Goal: Transaction & Acquisition: Purchase product/service

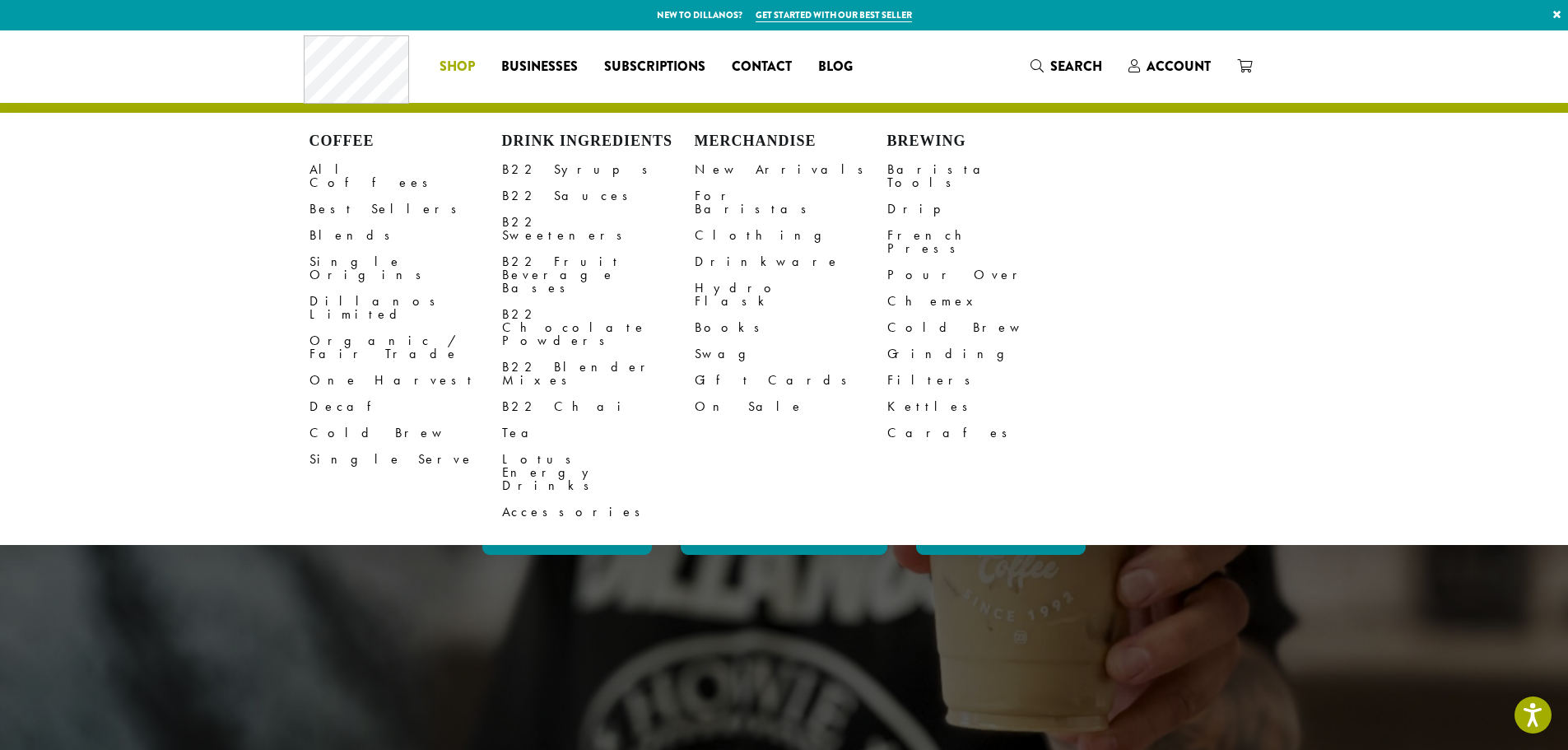
click at [448, 72] on li "Coffee All Coffees Best Sellers Blends Single Origins Dillanos Limited Organic …" at bounding box center [457, 67] width 62 height 26
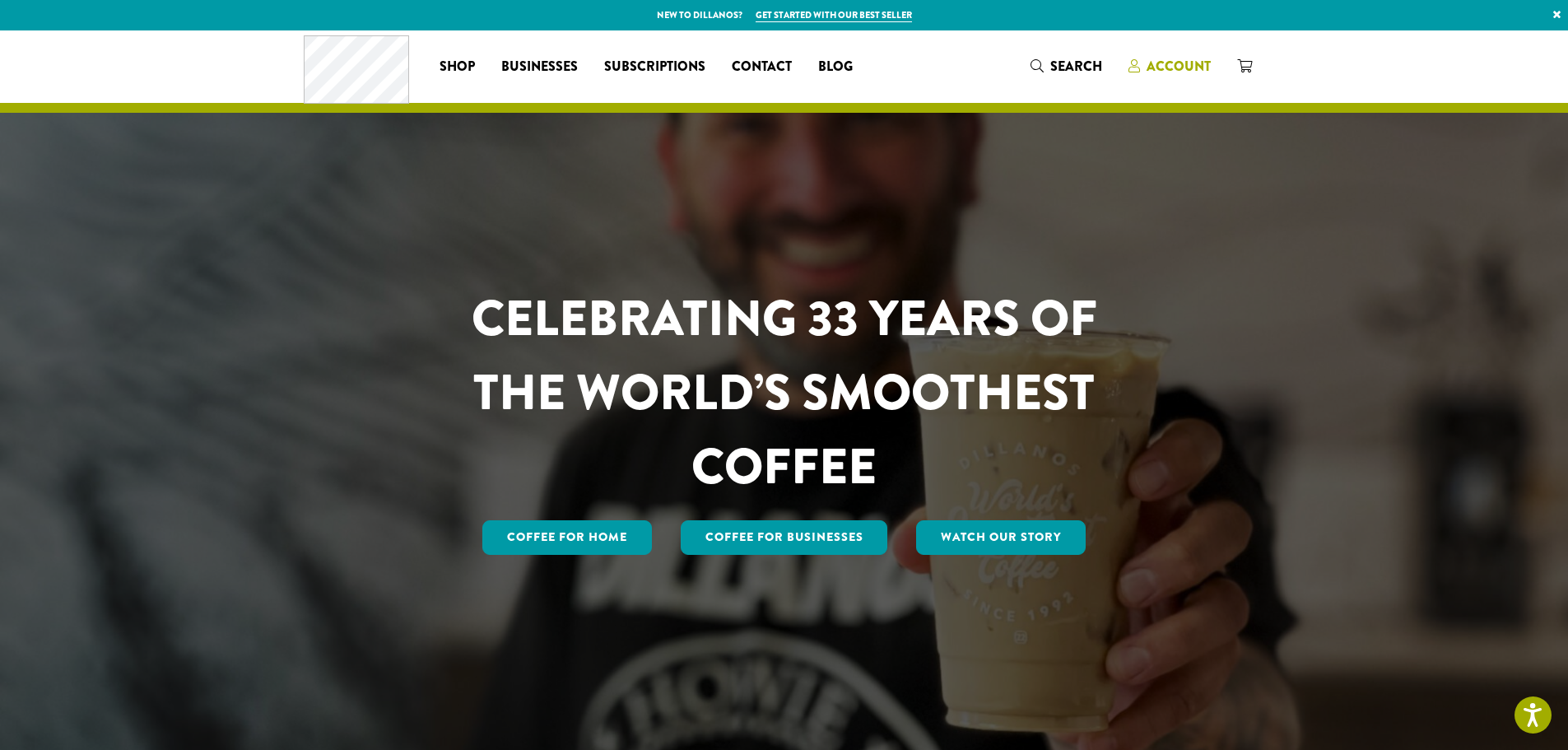
click at [1177, 66] on span "Account" at bounding box center [1179, 66] width 64 height 19
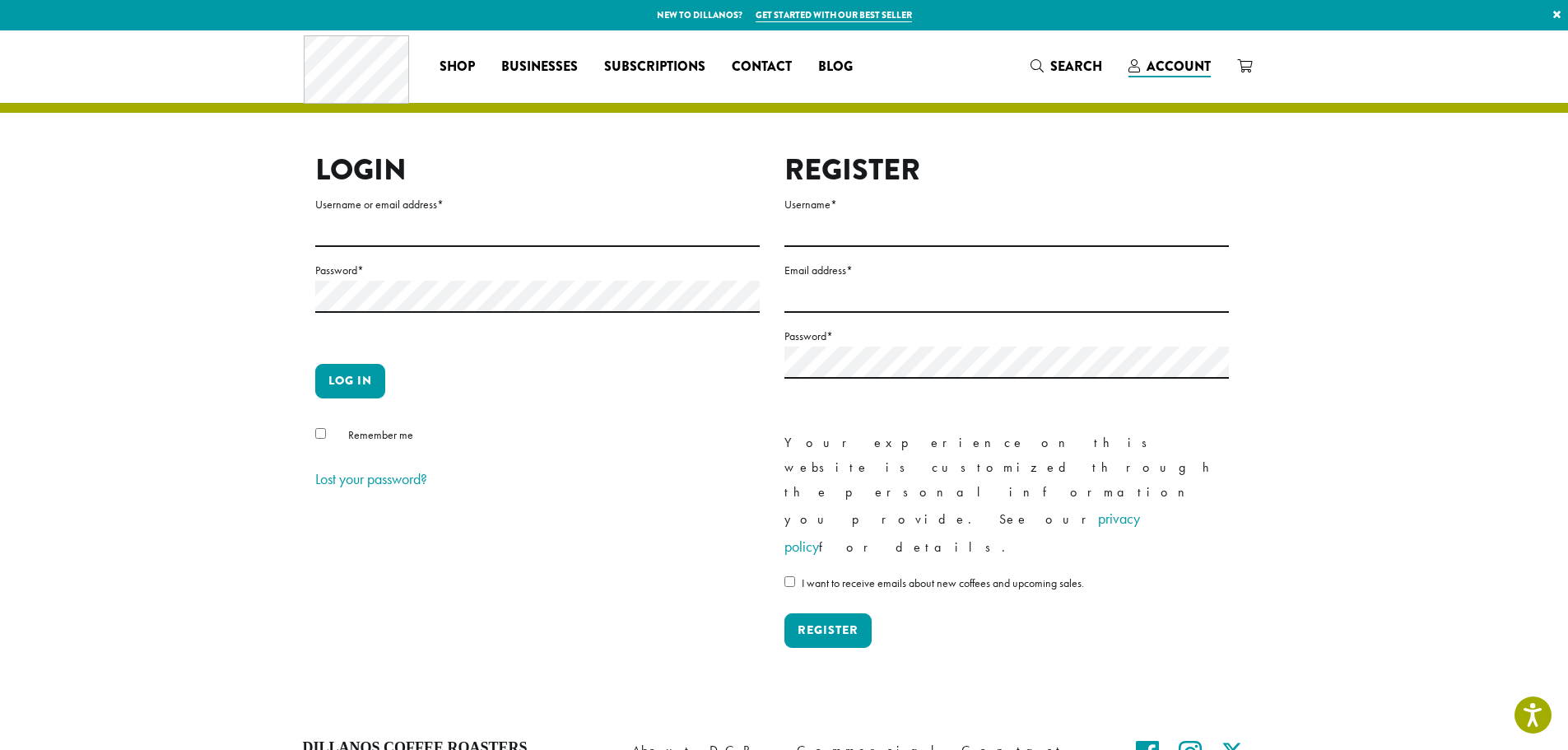
click at [465, 247] on form "Username or email address * Password * Log in Remember me Lost your password?" at bounding box center [537, 344] width 445 height 299
click at [462, 224] on input "Username or email address *" at bounding box center [537, 230] width 445 height 32
type input "**********"
click at [315, 364] on button "Log in" at bounding box center [350, 381] width 70 height 35
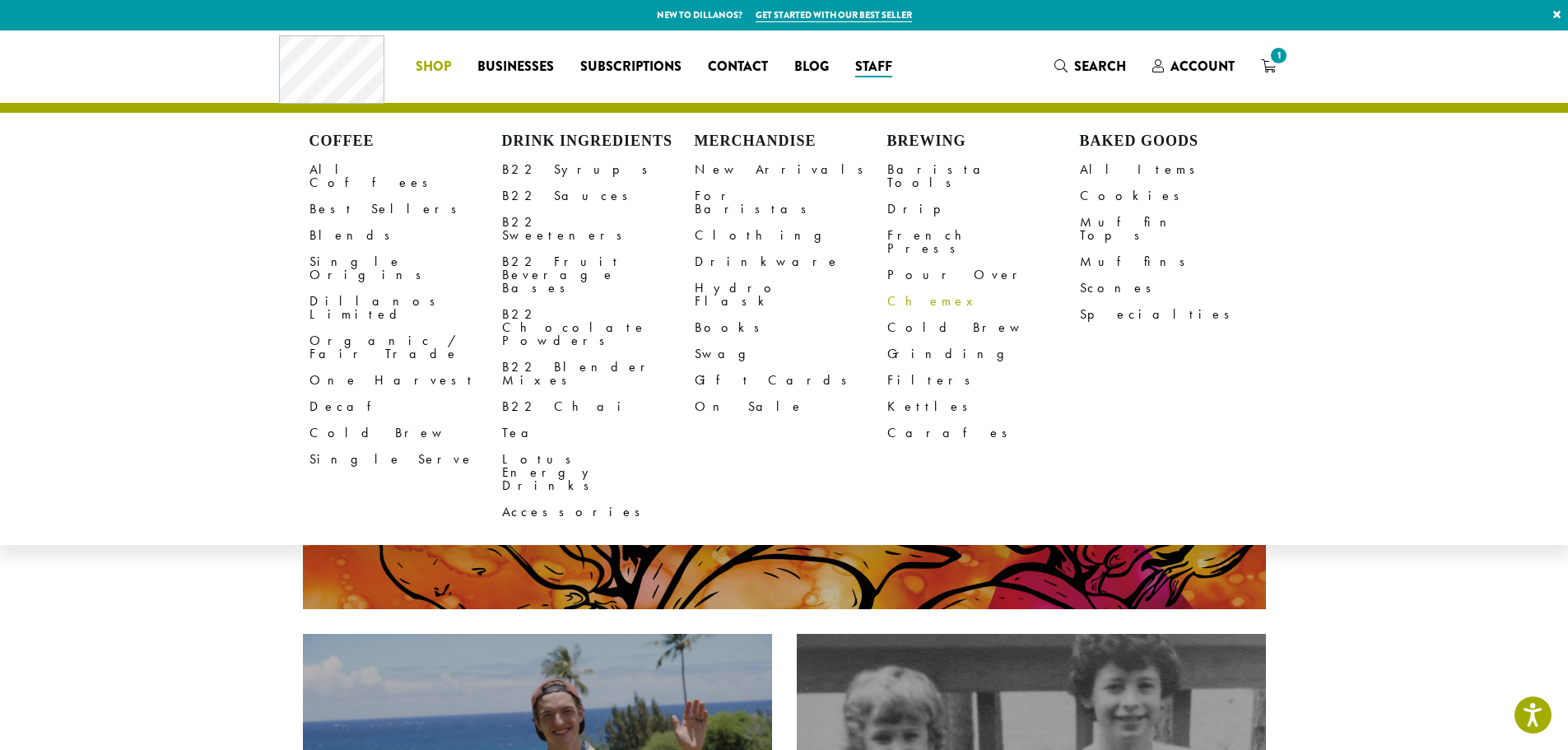
click at [919, 288] on link "Chemex" at bounding box center [984, 301] width 193 height 26
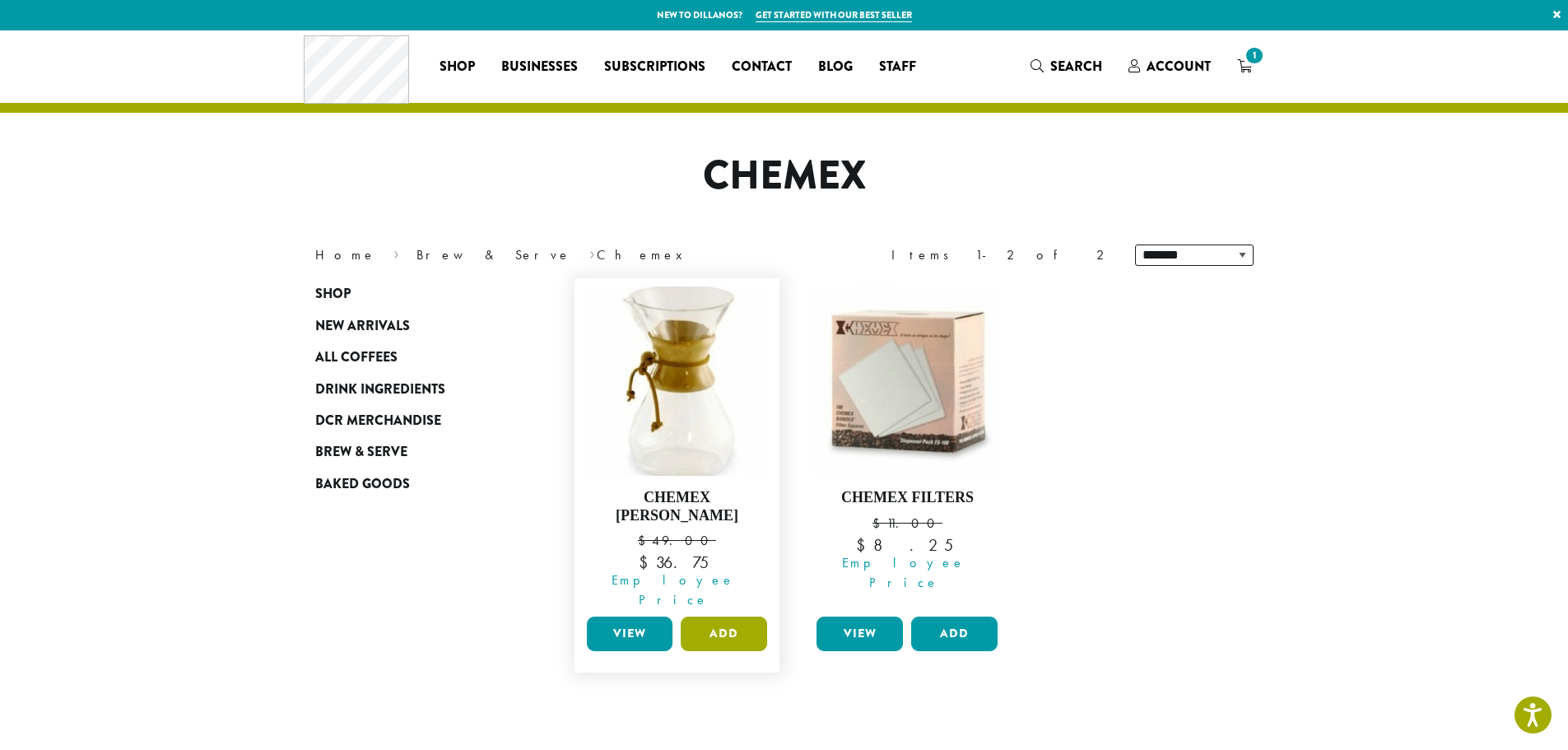
click at [726, 616] on button "Add" at bounding box center [724, 634] width 87 height 35
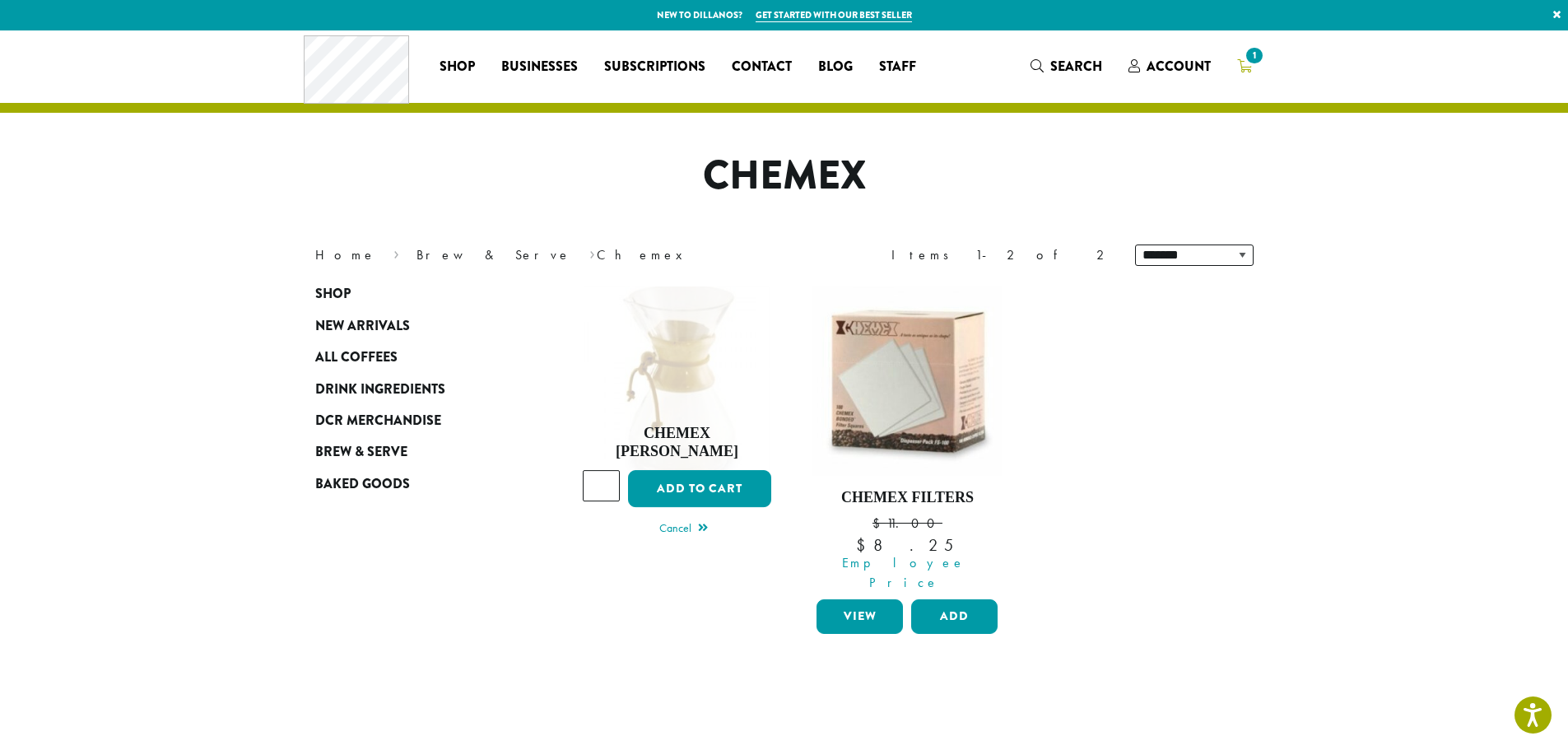
click at [1238, 65] on icon "1" at bounding box center [1244, 65] width 15 height 13
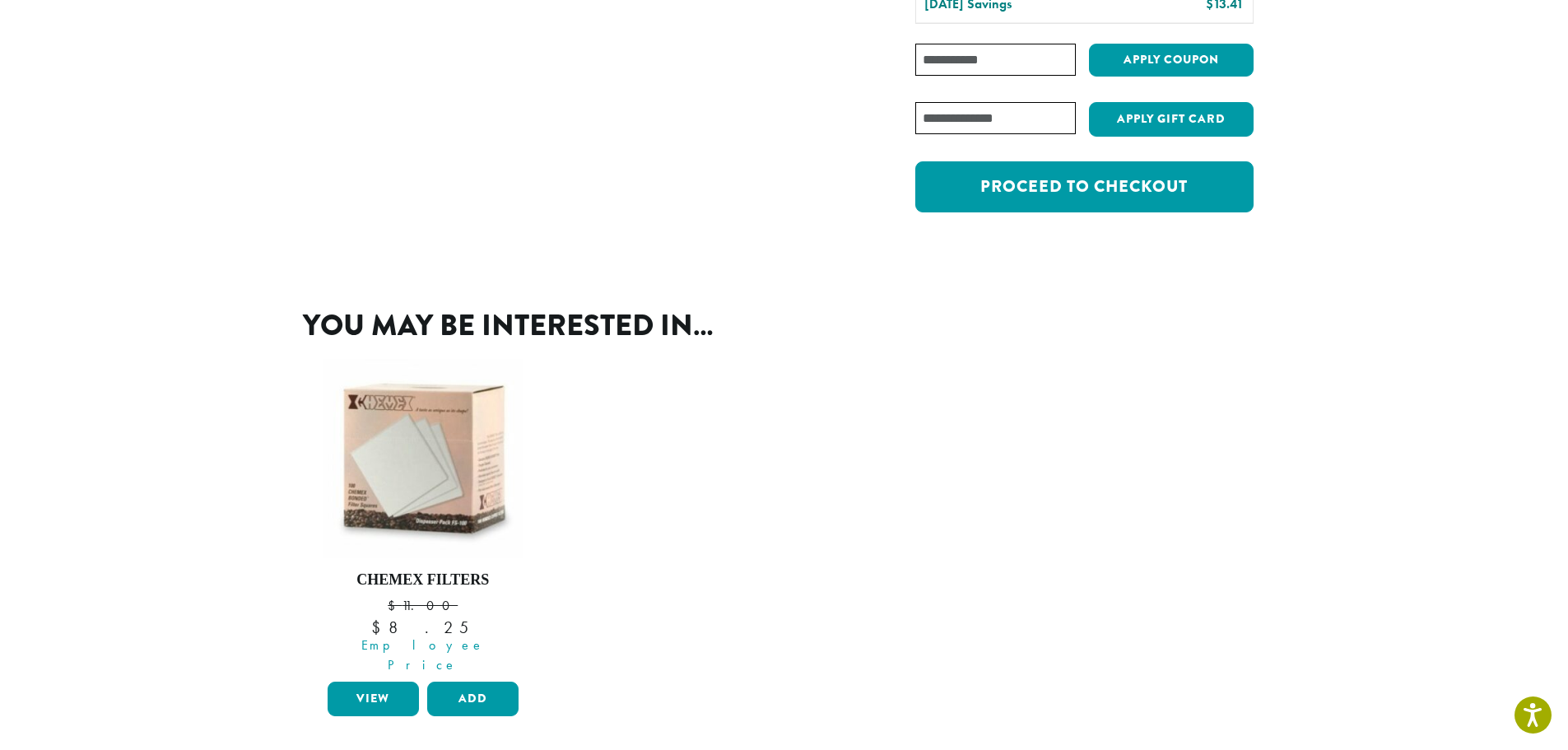
scroll to position [494, 0]
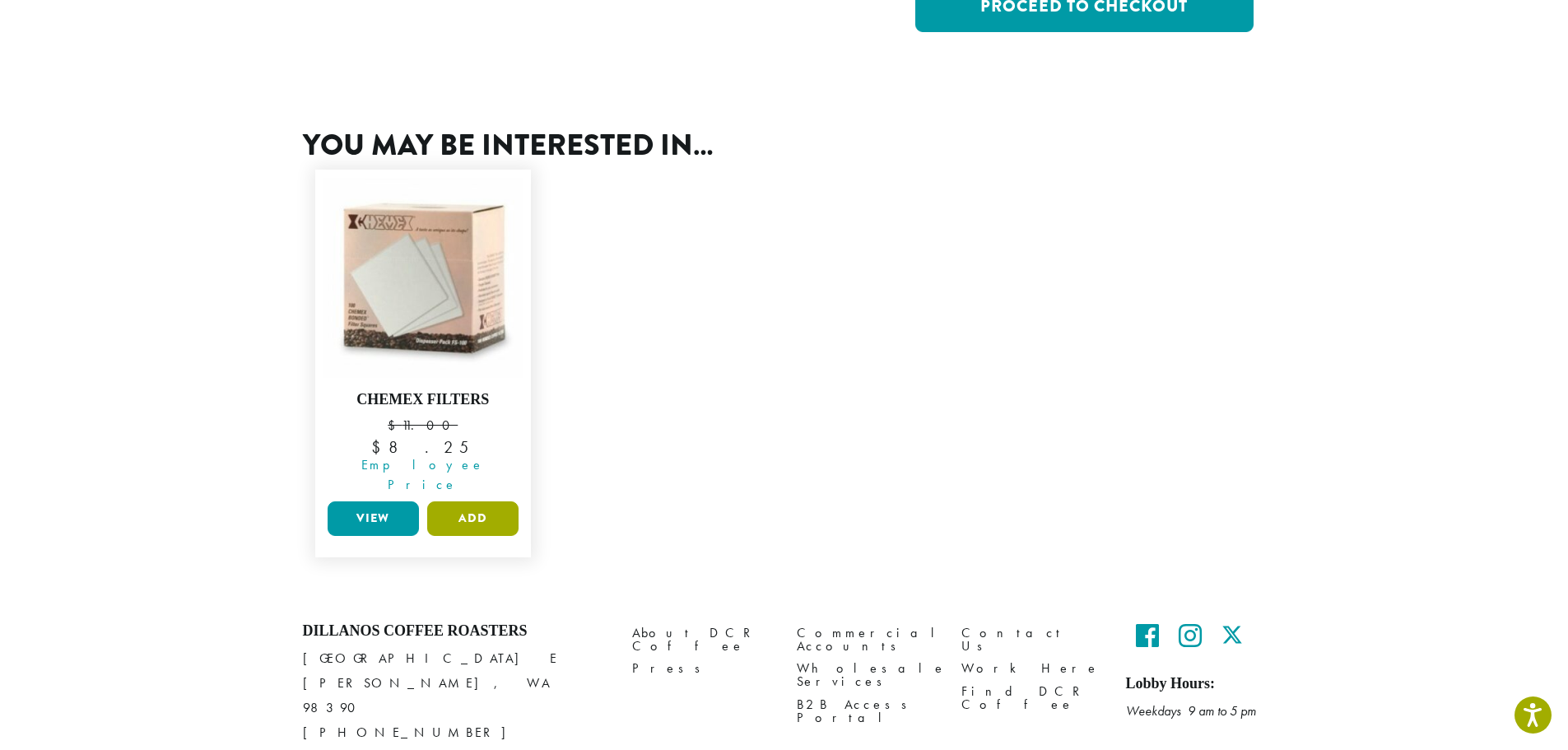
click at [500, 506] on button "Add" at bounding box center [472, 518] width 91 height 35
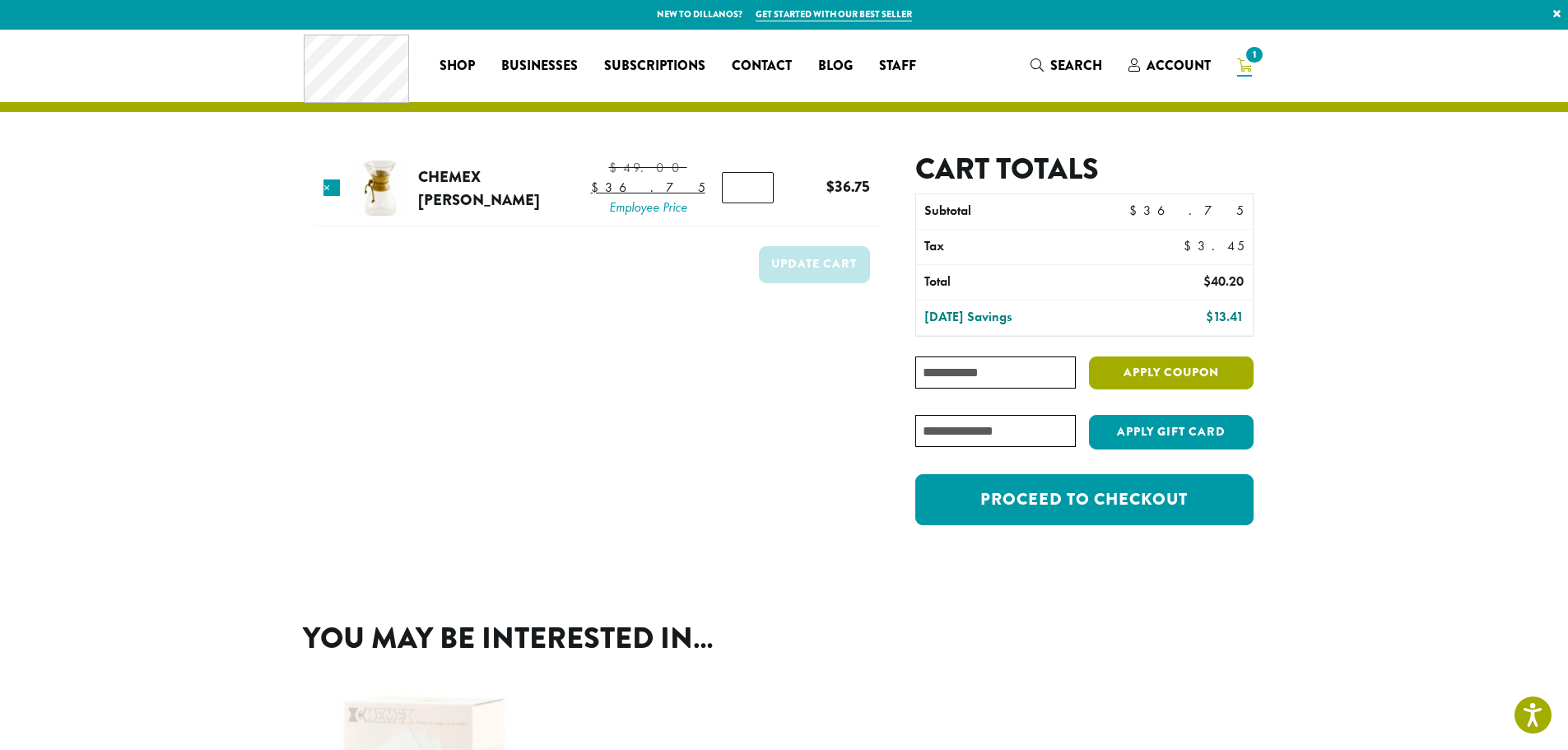
scroll to position [0, 0]
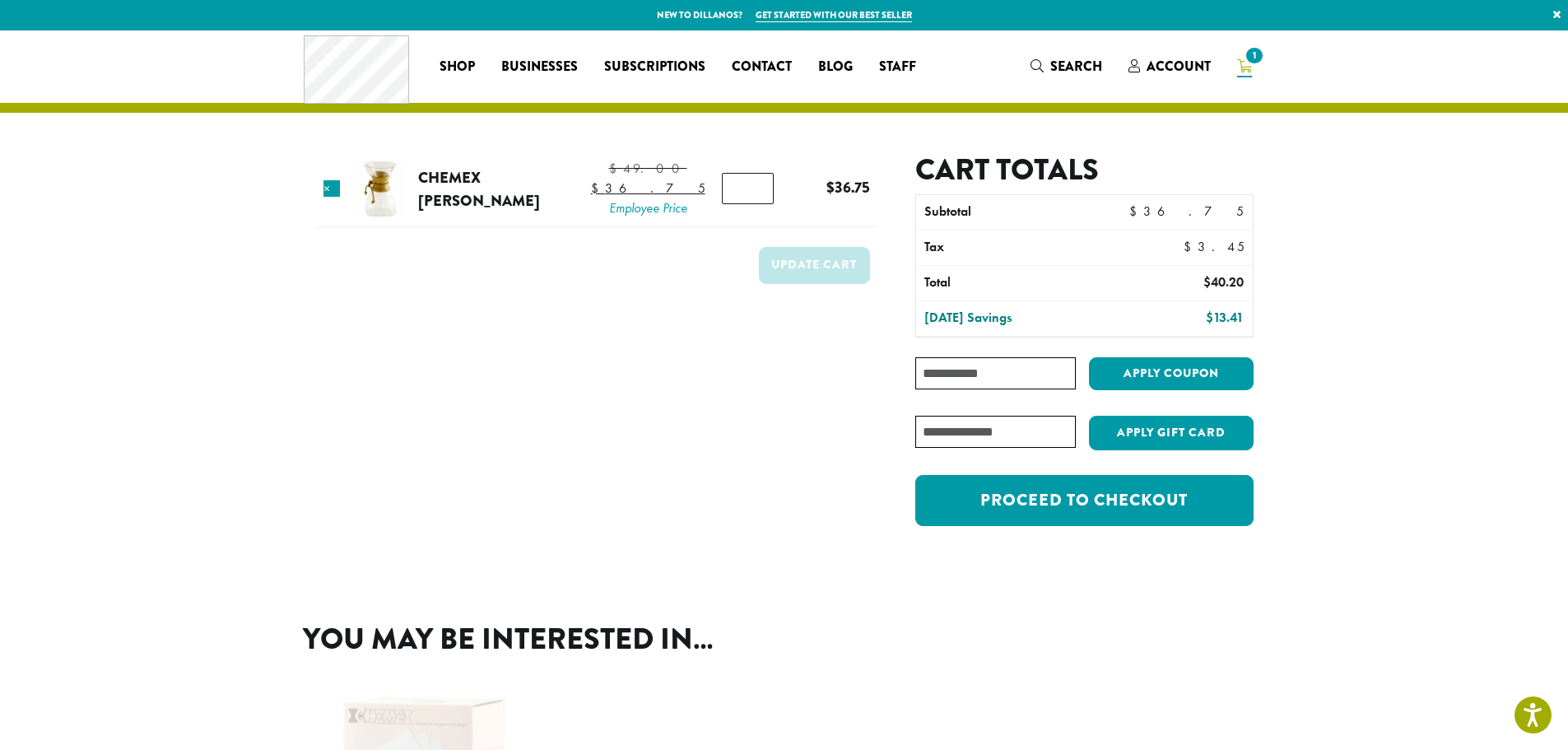
click at [862, 454] on form "Product Price Quantity Subtotal × Chemex Brewer $ 49.00 Original price was: $49…" at bounding box center [596, 347] width 563 height 391
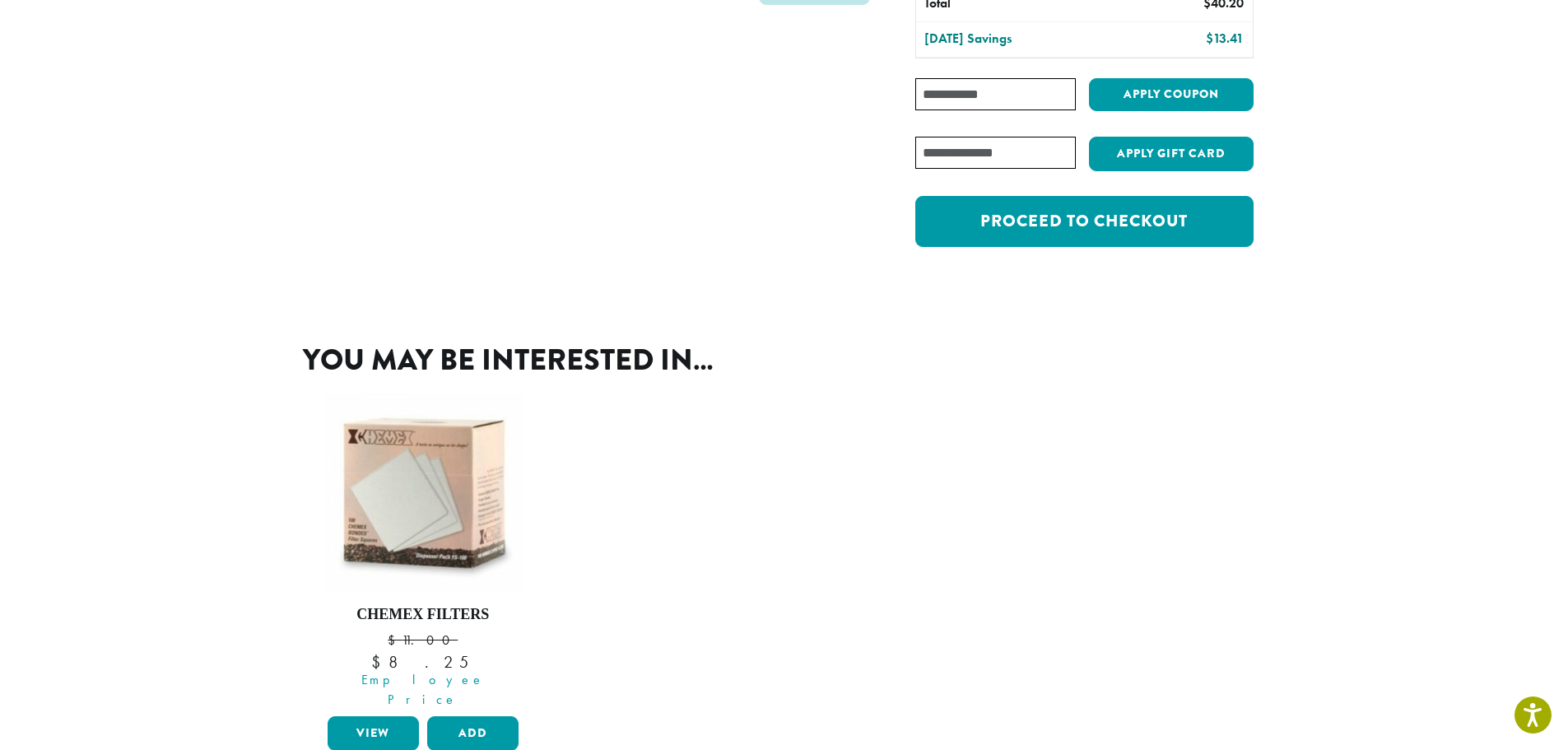
scroll to position [494, 0]
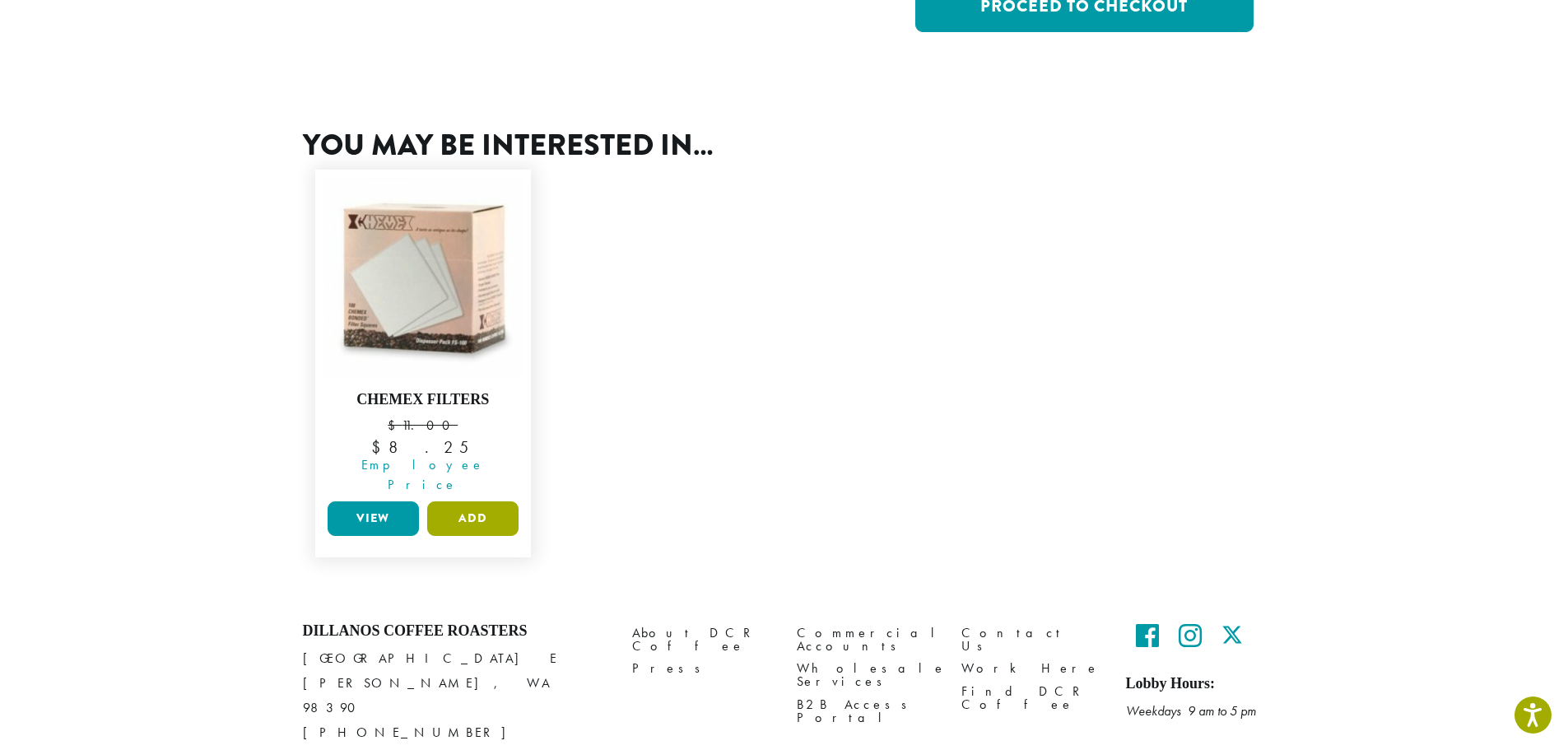
click at [466, 501] on button "Add" at bounding box center [472, 518] width 91 height 35
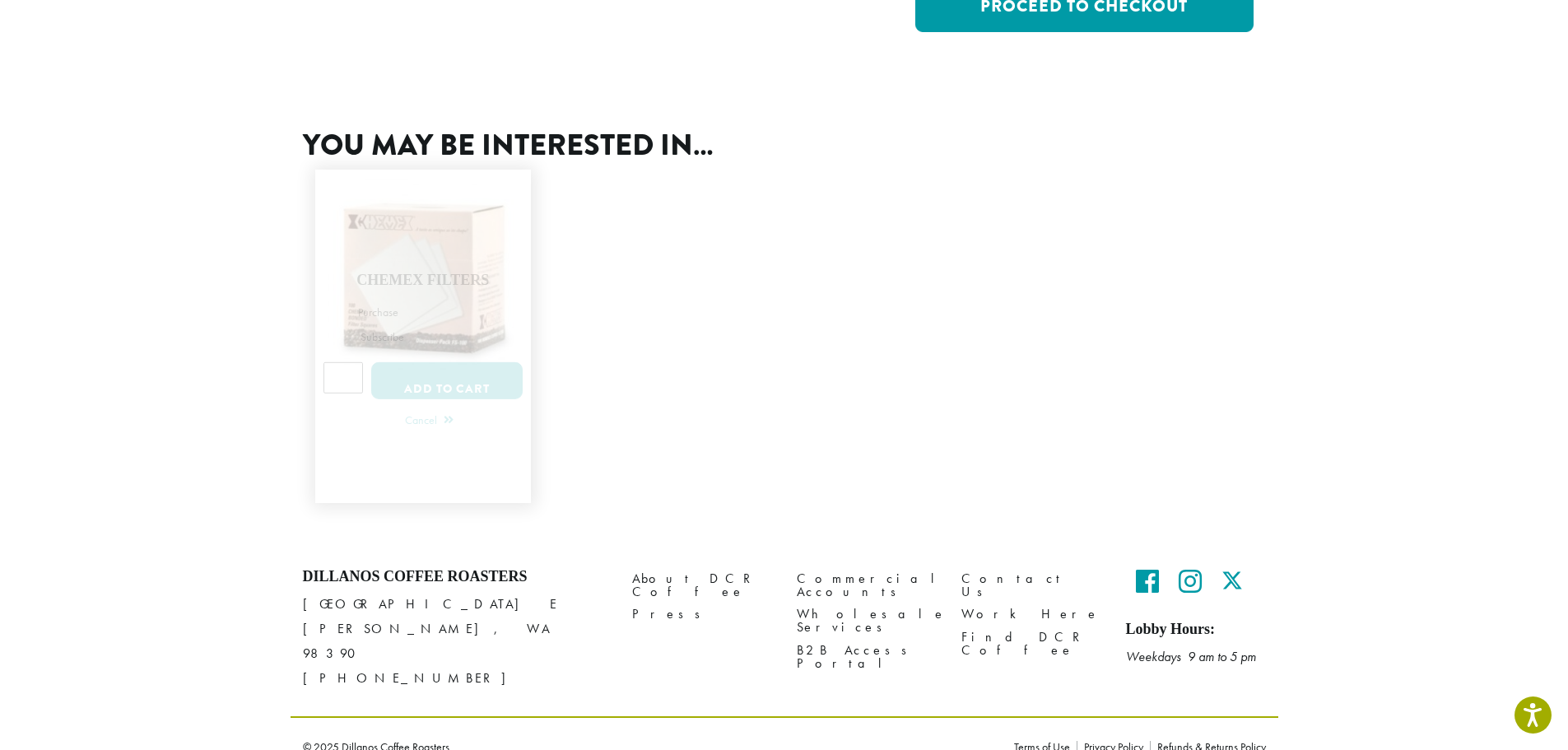
scroll to position [477, 0]
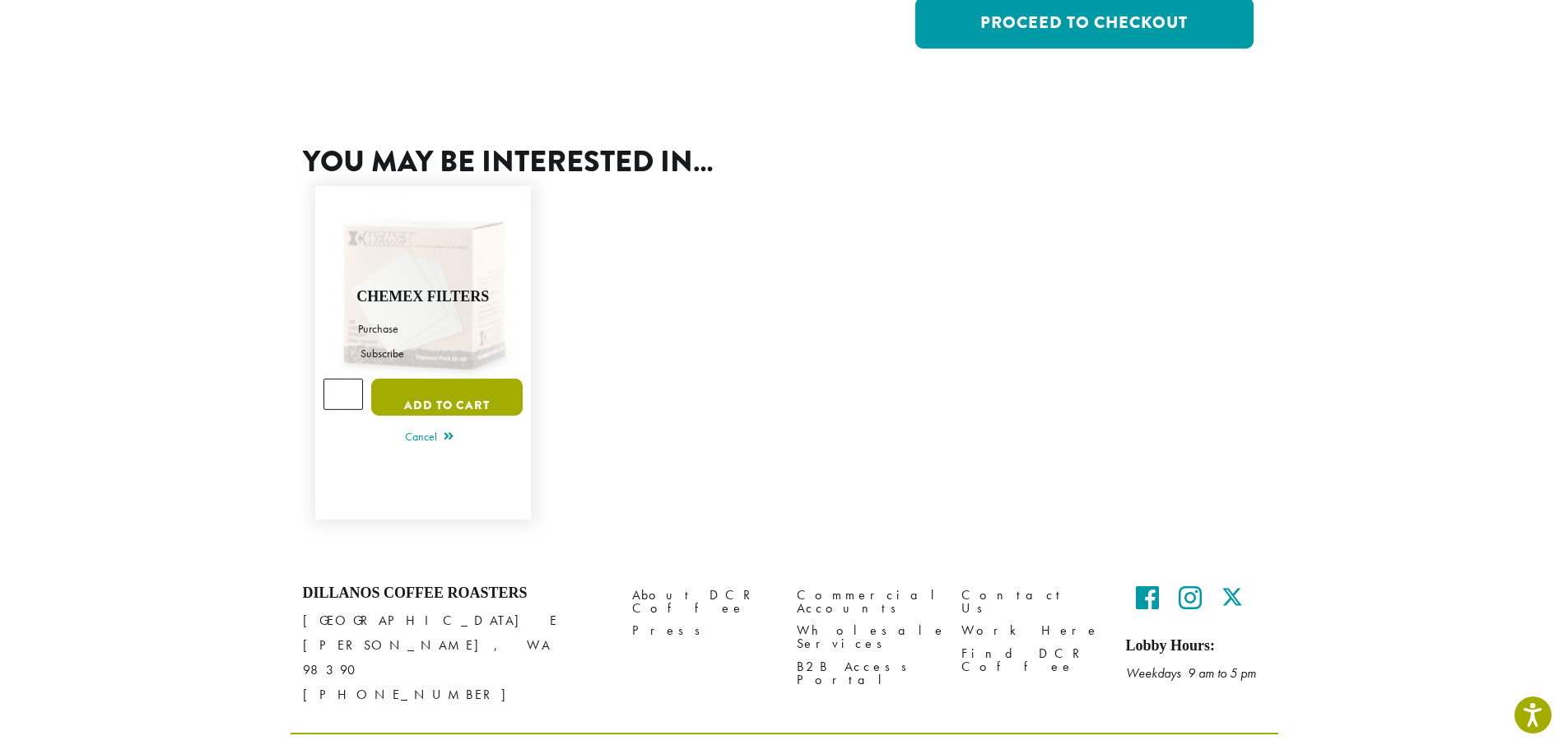
click at [467, 378] on button "Add to cart" at bounding box center [447, 397] width 151 height 37
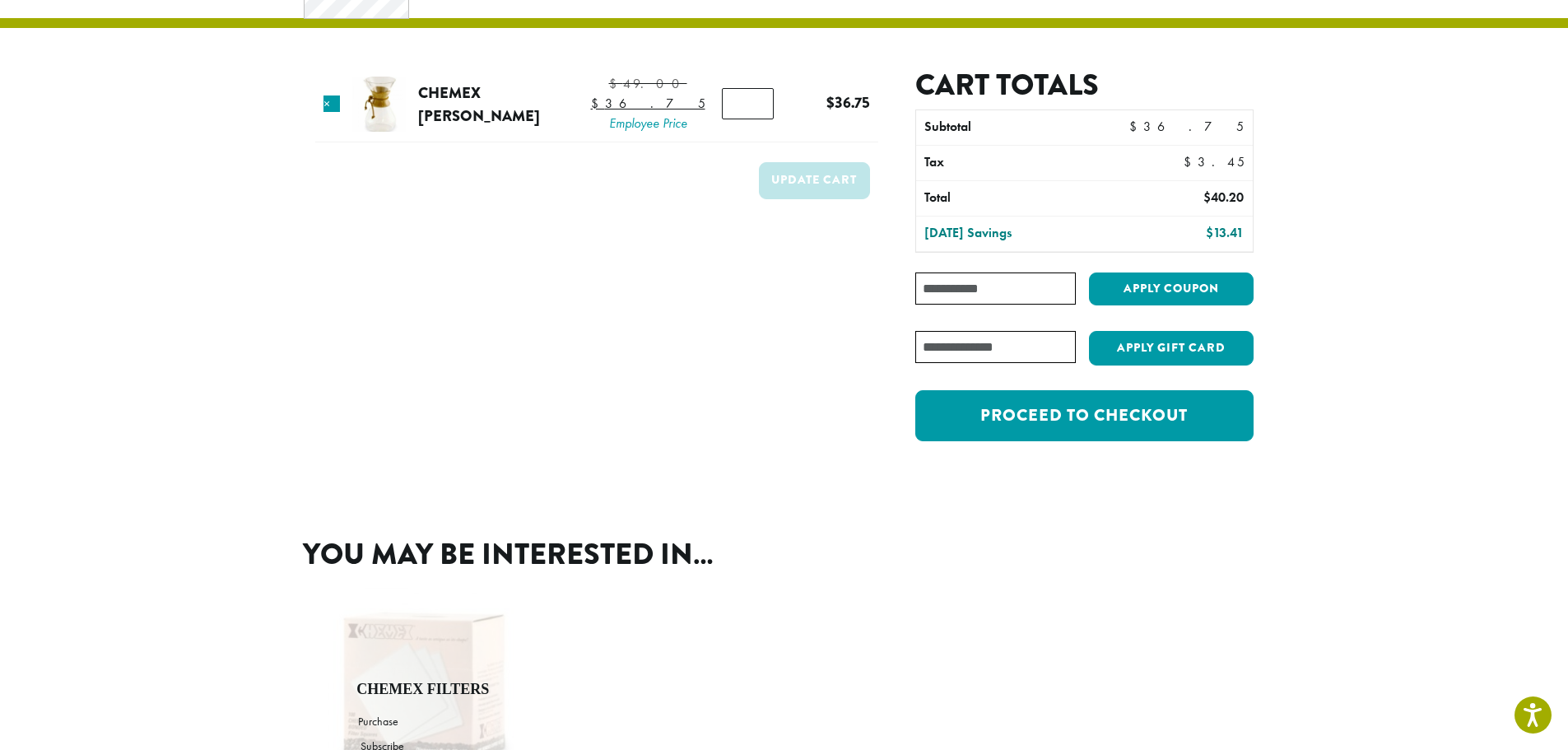
scroll to position [0, 0]
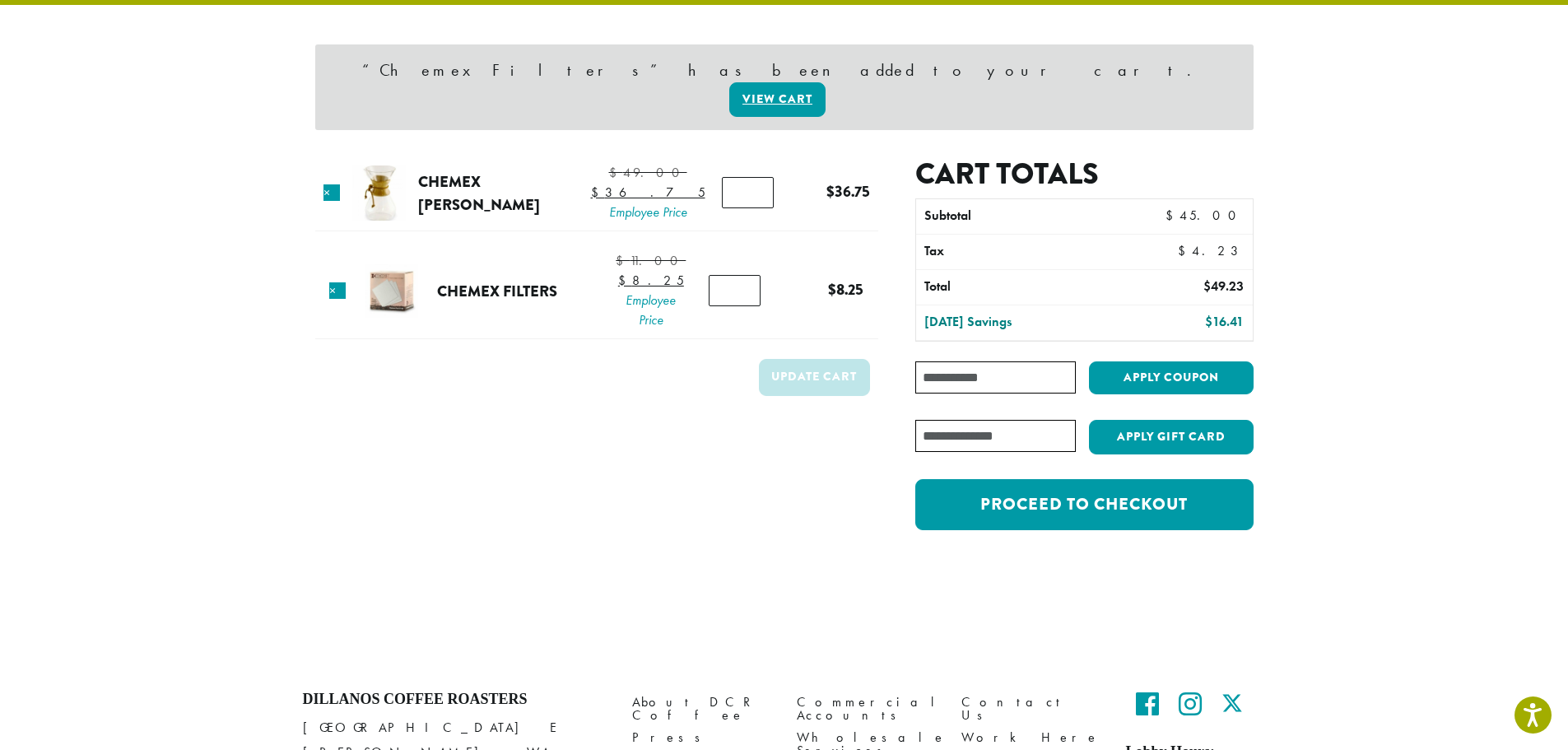
scroll to position [165, 0]
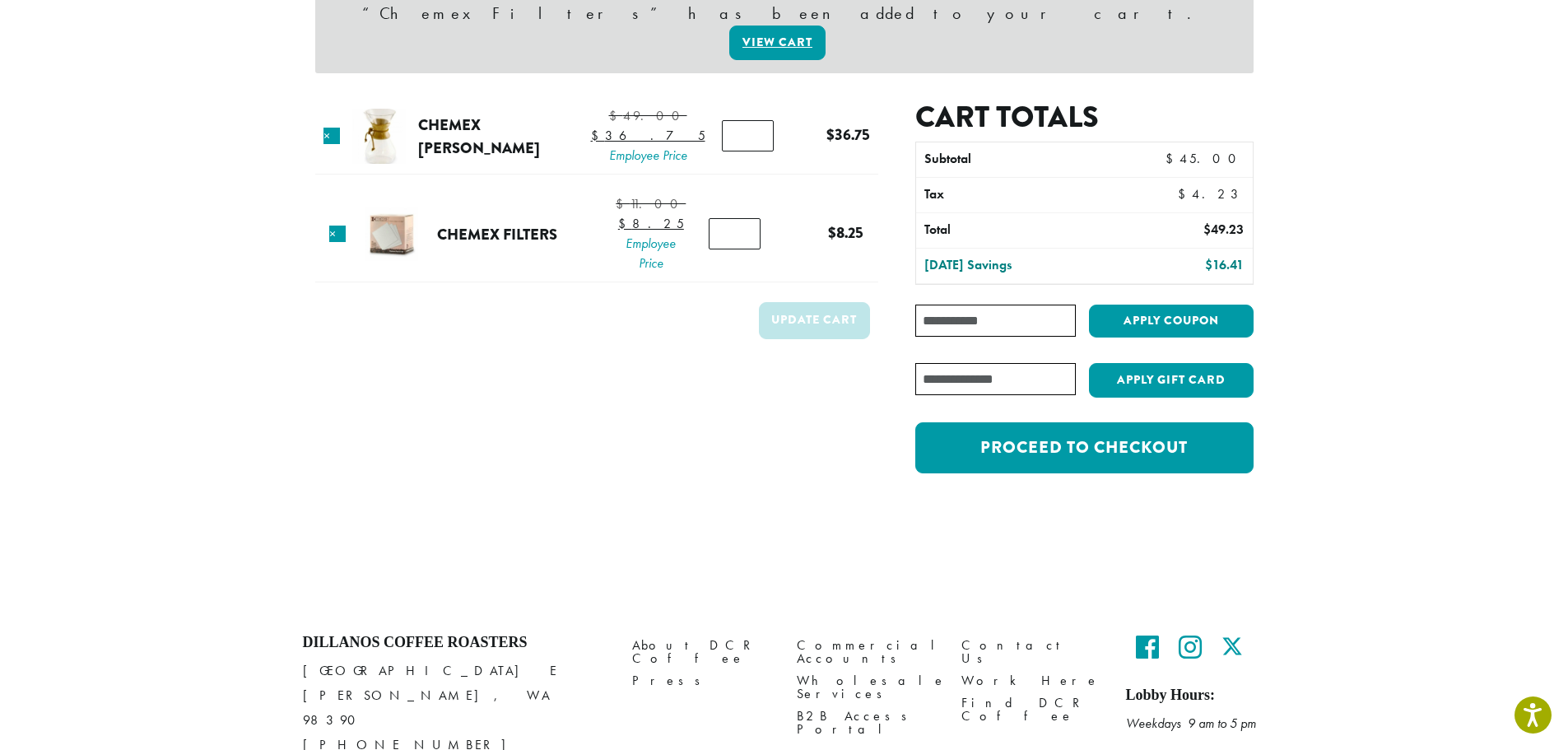
click at [973, 305] on input "Coupon:" at bounding box center [995, 320] width 160 height 32
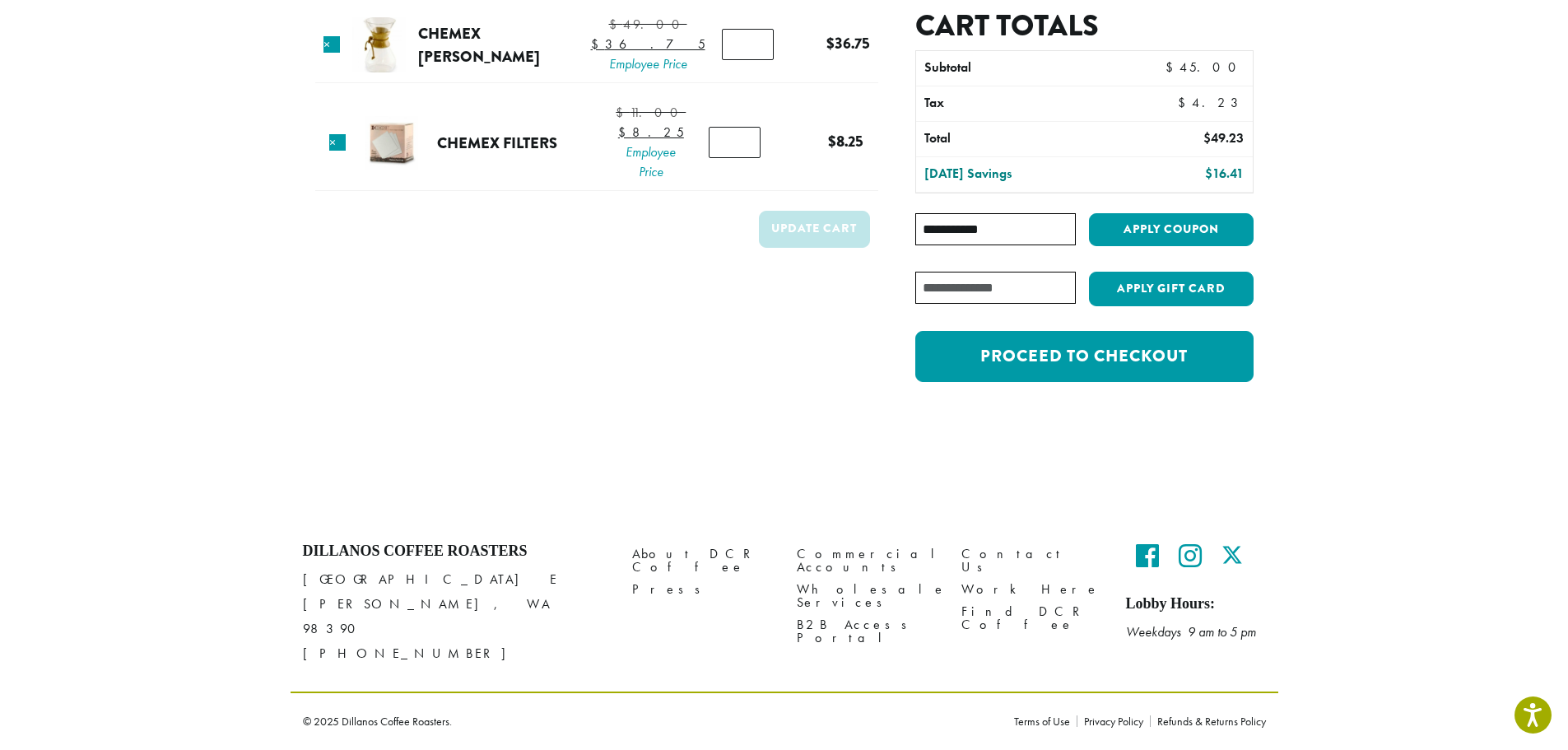
scroll to position [122, 0]
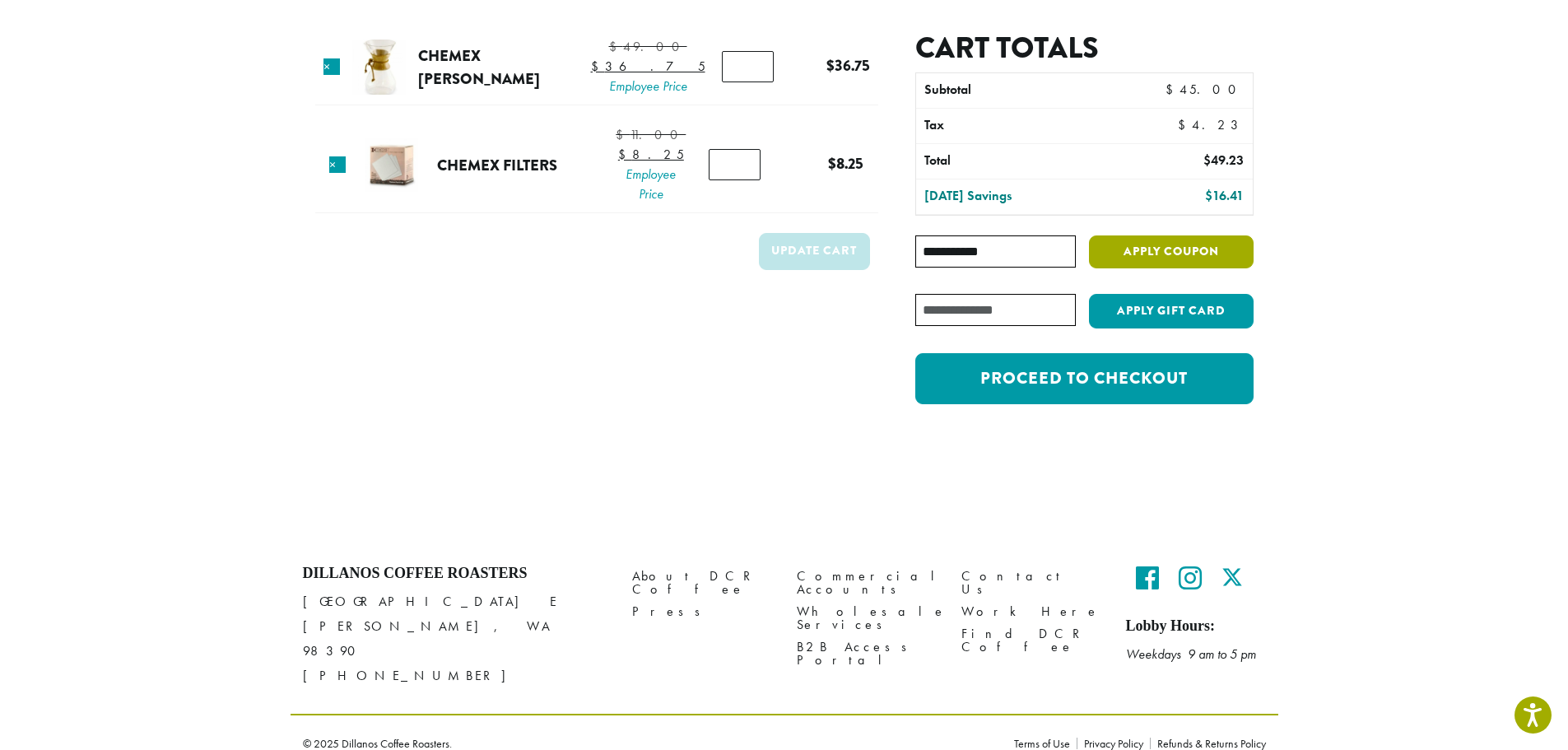
type input "**********"
click at [1178, 250] on button "Apply coupon" at bounding box center [1171, 252] width 165 height 34
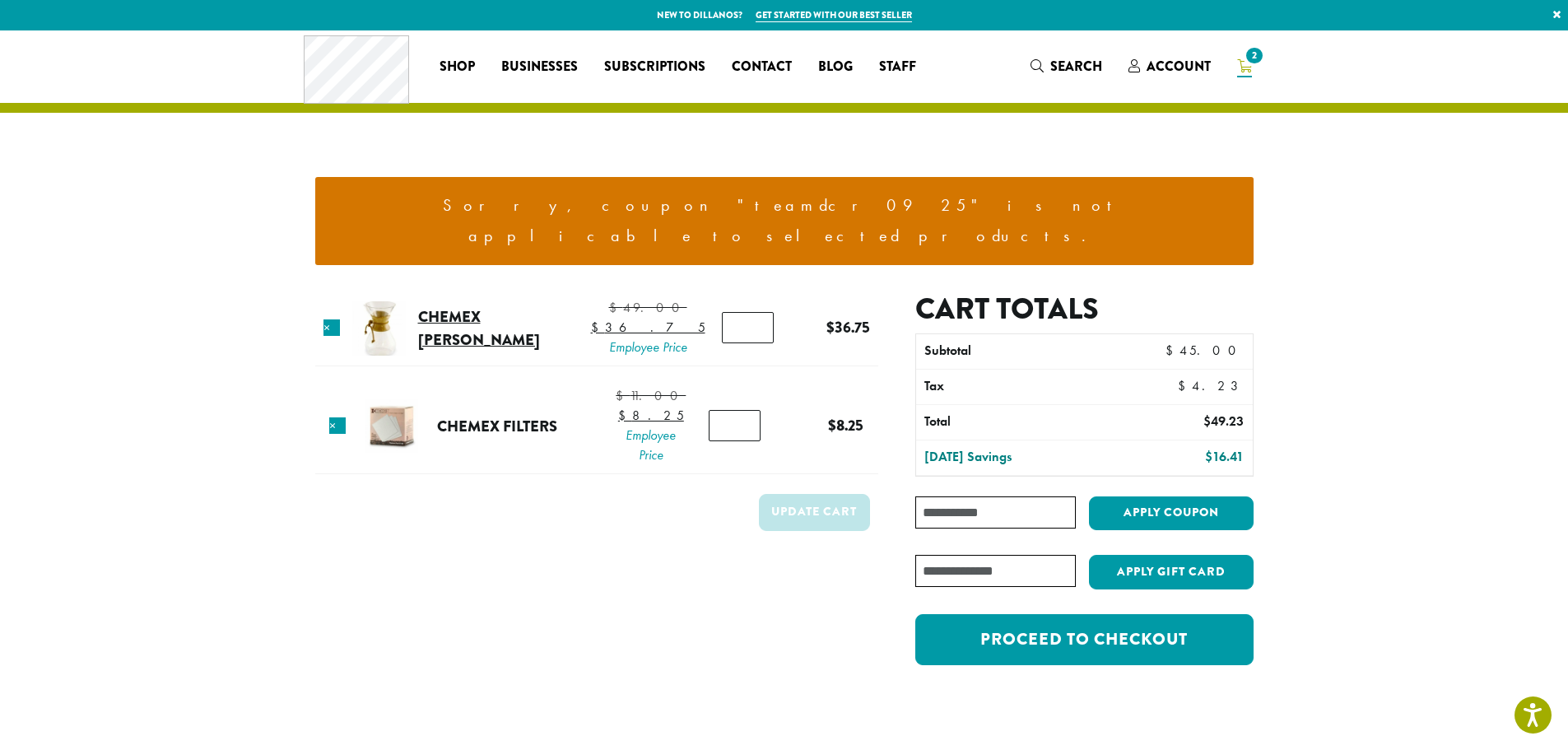
click at [516, 306] on link "Chemex [PERSON_NAME]" at bounding box center [479, 328] width 122 height 45
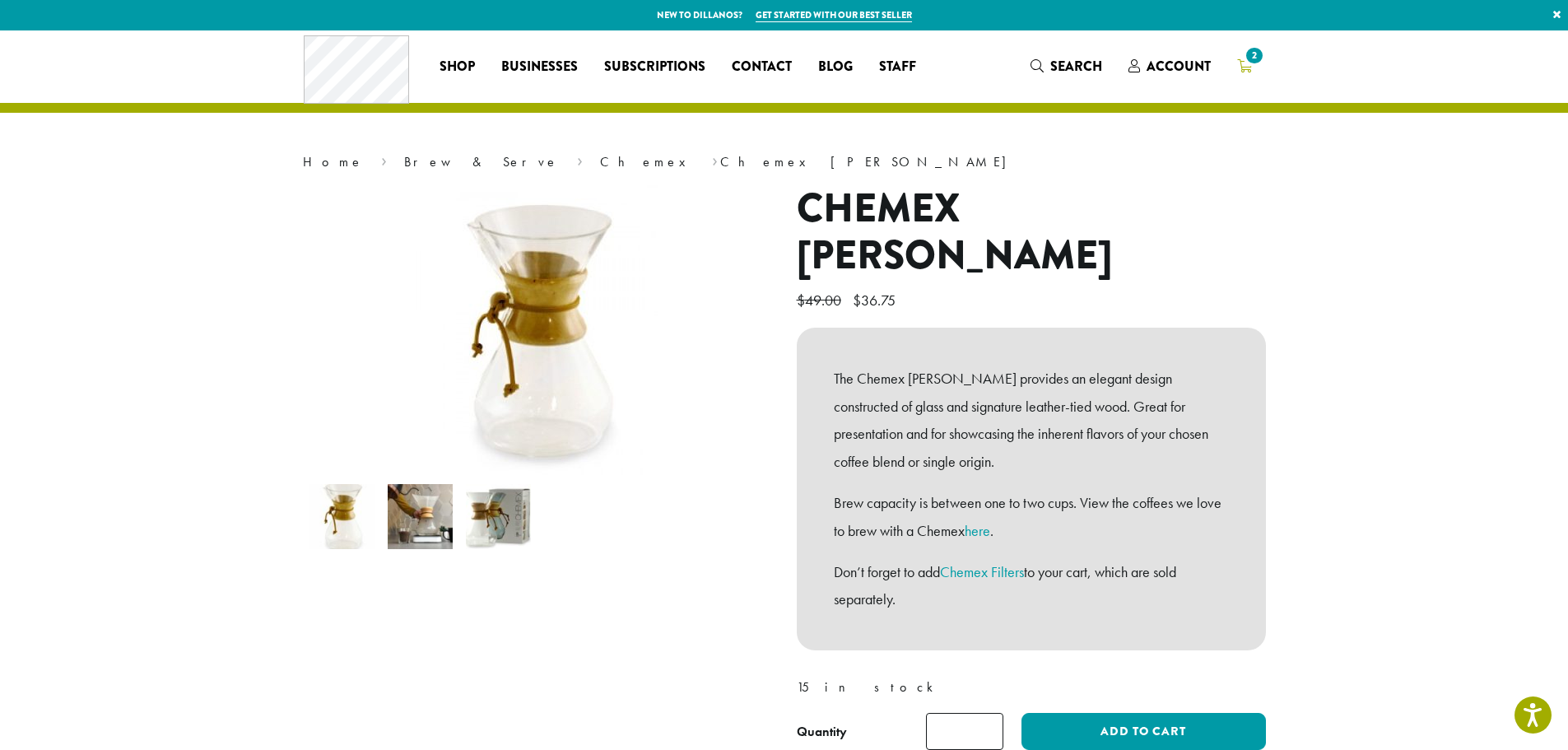
click at [1242, 63] on icon "2" at bounding box center [1244, 65] width 15 height 13
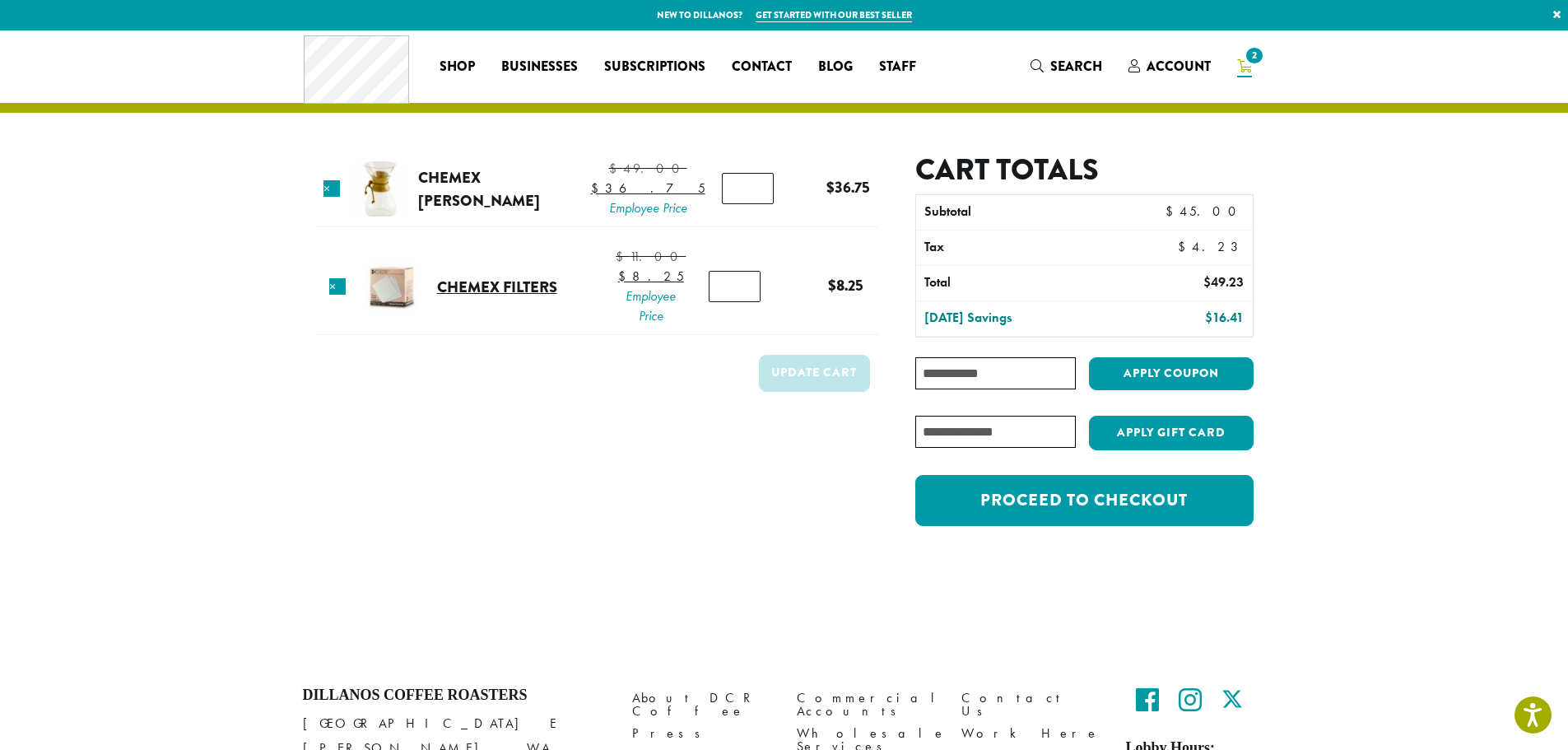
click at [489, 298] on link "Chemex Filters" at bounding box center [497, 287] width 120 height 23
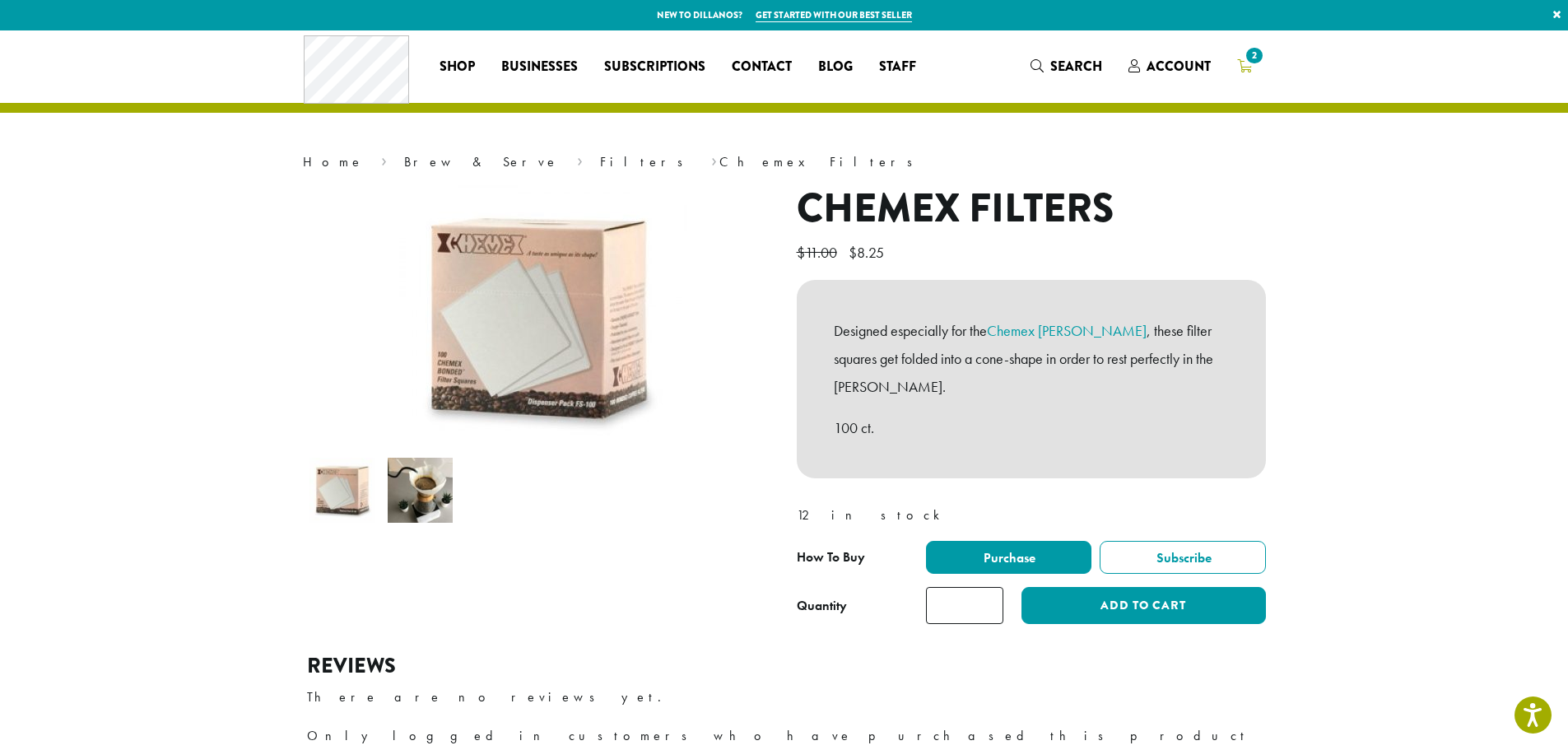
click at [1253, 59] on span "2" at bounding box center [1254, 56] width 23 height 23
